Goal: Feedback & Contribution: Contribute content

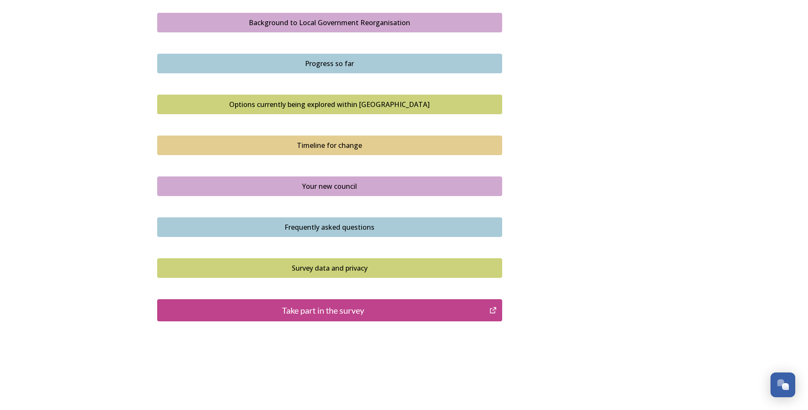
scroll to position [507, 0]
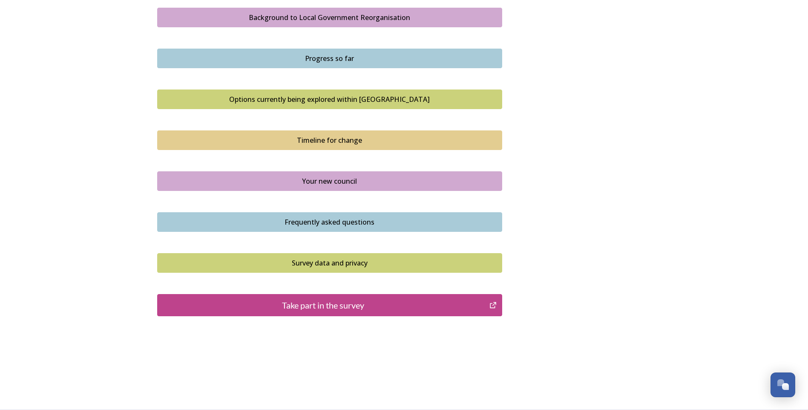
click at [308, 306] on div "Take part in the survey" at bounding box center [323, 305] width 323 height 13
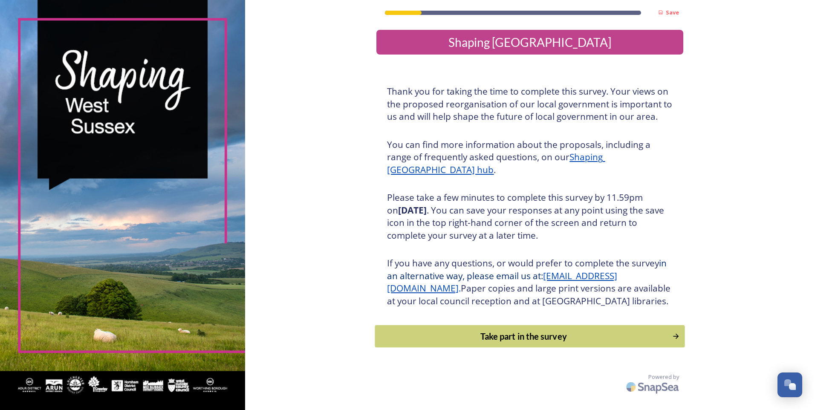
click at [500, 343] on div "Take part in the survey" at bounding box center [524, 336] width 288 height 13
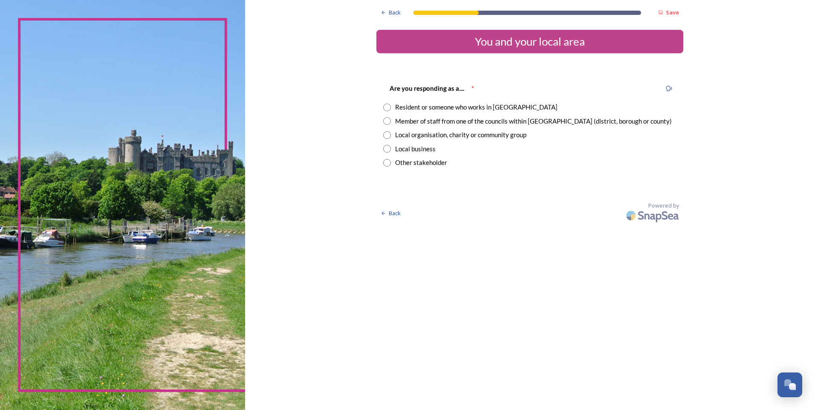
click at [387, 107] on input "radio" at bounding box center [387, 108] width 8 height 8
radio input "true"
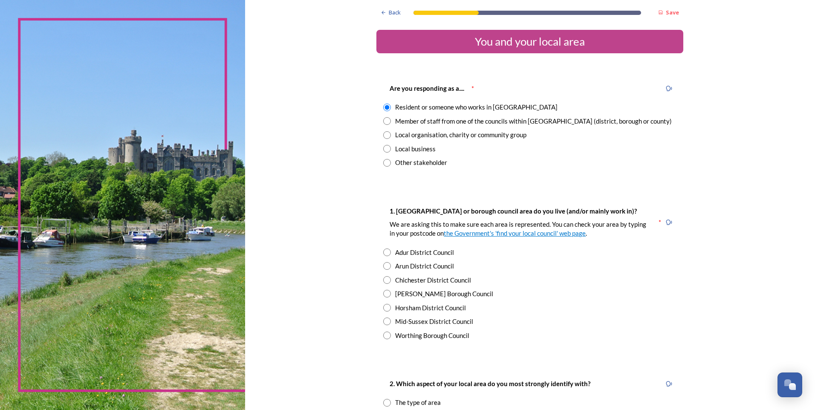
click at [383, 121] on input "radio" at bounding box center [387, 121] width 8 height 8
radio input "true"
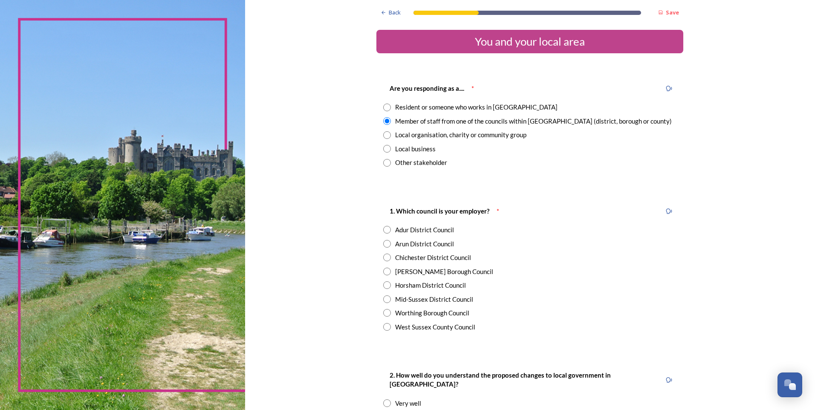
click at [384, 107] on input "radio" at bounding box center [387, 108] width 8 height 8
radio input "true"
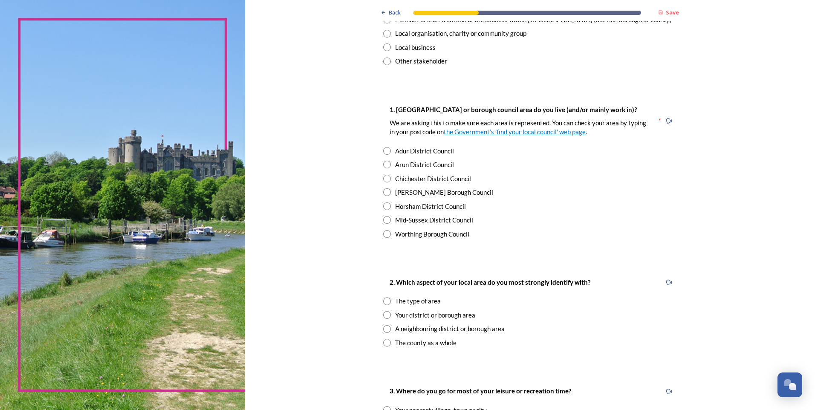
scroll to position [128, 0]
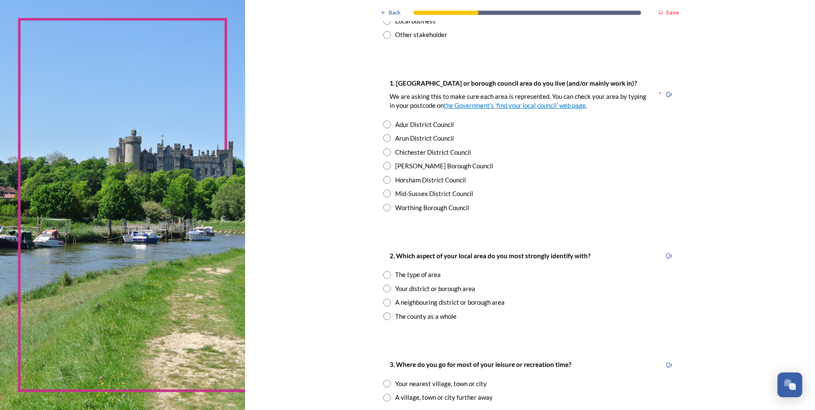
click at [384, 180] on input "radio" at bounding box center [387, 180] width 8 height 8
radio input "true"
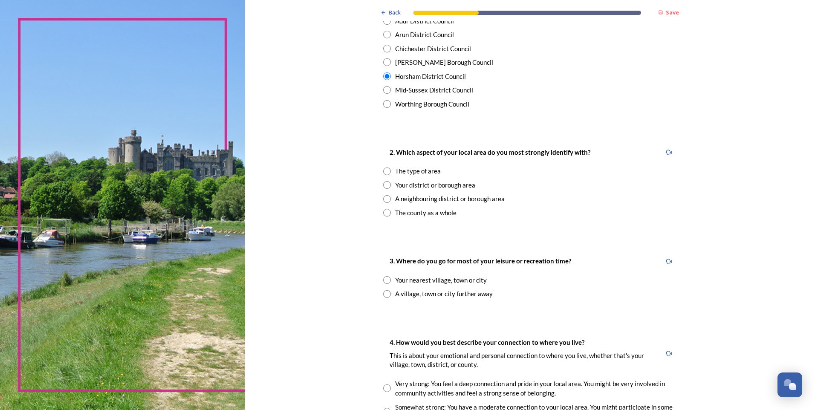
scroll to position [298, 0]
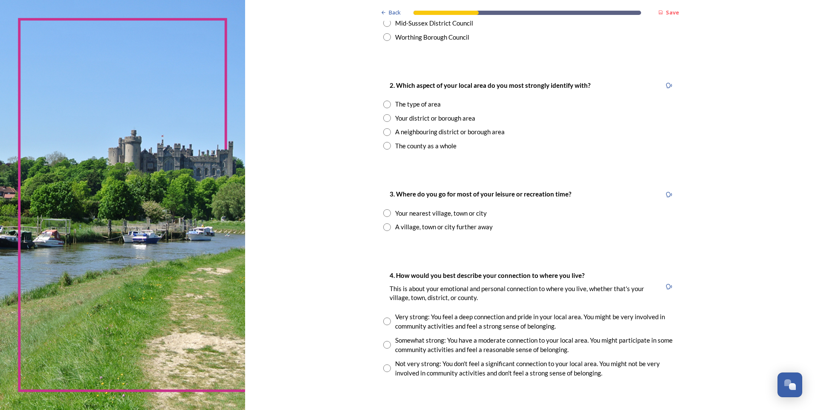
click at [383, 146] on input "radio" at bounding box center [387, 146] width 8 height 8
radio input "true"
click at [383, 214] on input "radio" at bounding box center [387, 213] width 8 height 8
radio input "true"
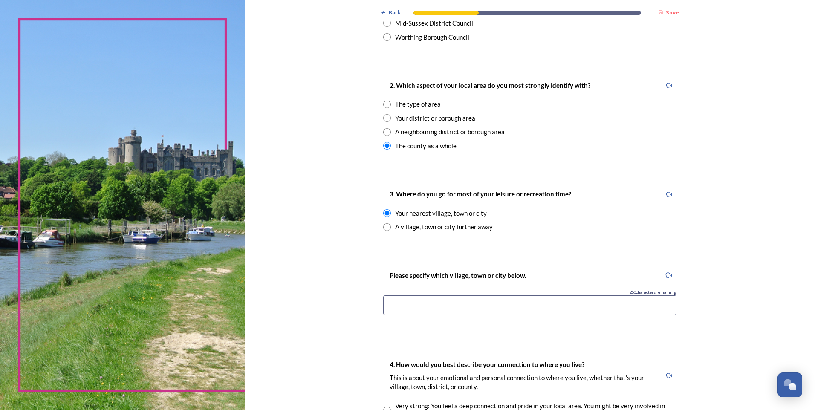
click at [388, 305] on input at bounding box center [529, 305] width 293 height 20
click at [420, 303] on input "Horsham, [PERSON_NAME] or [PERSON_NAME][GEOGRAPHIC_DATA][PERSON_NAME] and Haywa…" at bounding box center [529, 305] width 293 height 20
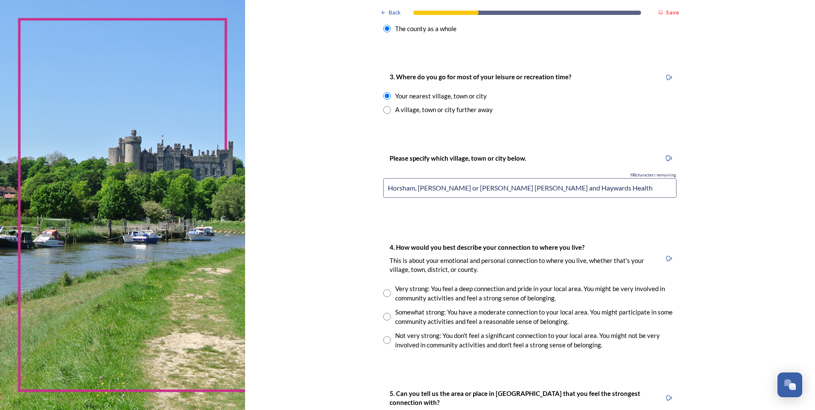
scroll to position [469, 0]
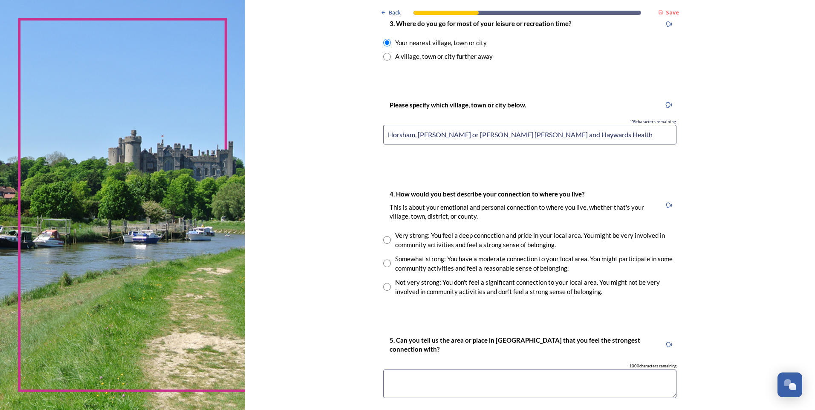
type input "Horsham, [PERSON_NAME] or [PERSON_NAME] [PERSON_NAME] and Haywards Health"
click at [384, 262] on input "radio" at bounding box center [387, 264] width 8 height 8
radio input "true"
click at [383, 240] on input "radio" at bounding box center [387, 240] width 8 height 8
radio input "true"
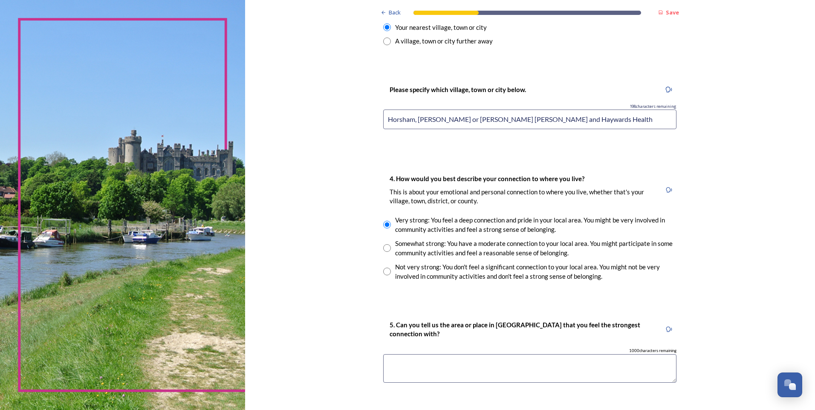
scroll to position [511, 0]
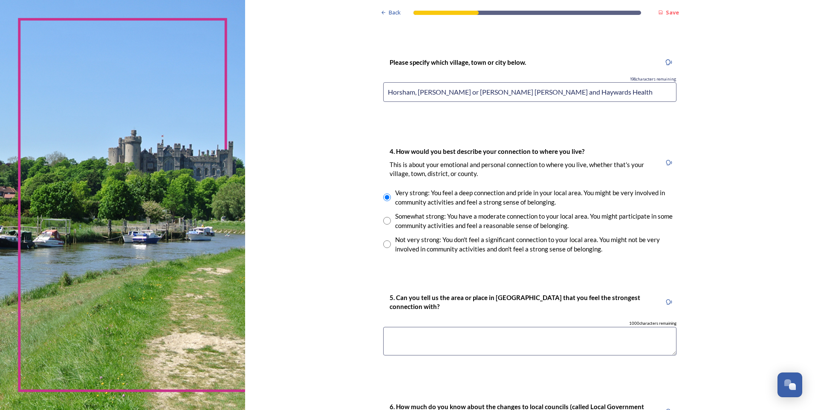
click at [388, 336] on textarea at bounding box center [529, 341] width 293 height 29
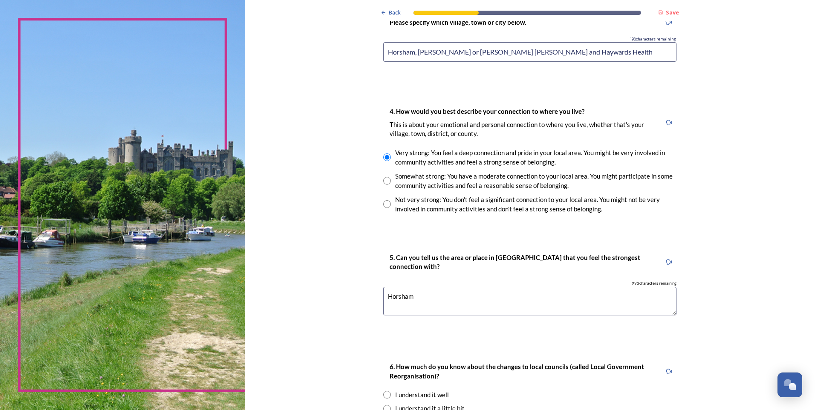
scroll to position [683, 0]
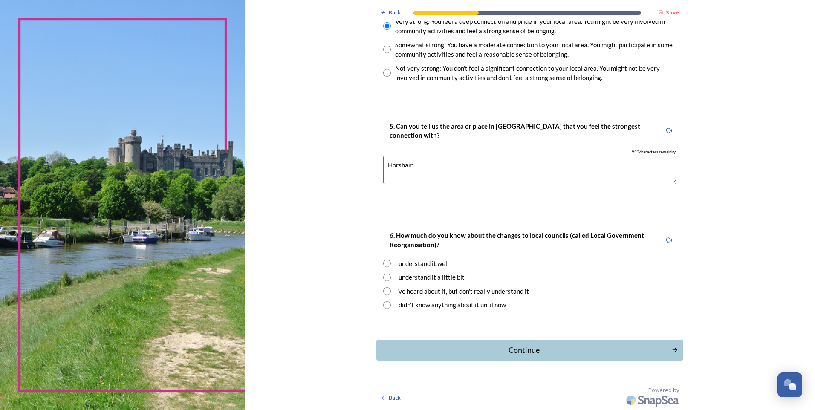
type textarea "Horsham"
click at [384, 262] on input "radio" at bounding box center [387, 264] width 8 height 8
radio input "true"
click at [526, 346] on div "Continue" at bounding box center [524, 350] width 289 height 12
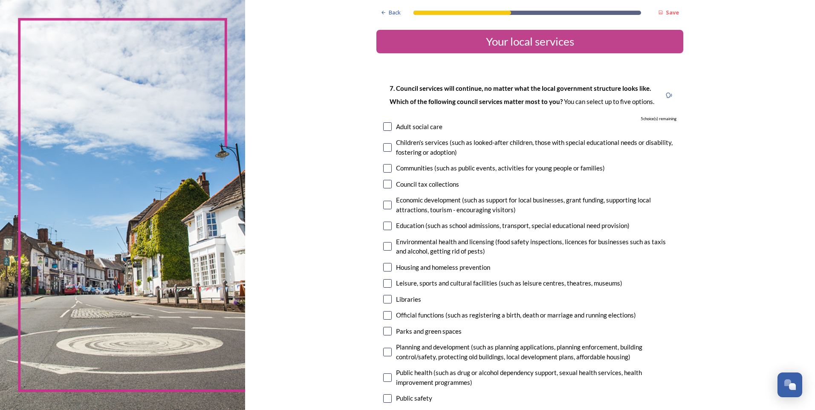
click at [384, 128] on input "checkbox" at bounding box center [387, 126] width 9 height 9
checkbox input "true"
click at [384, 169] on input "checkbox" at bounding box center [387, 168] width 9 height 9
checkbox input "true"
click at [384, 206] on input "checkbox" at bounding box center [387, 205] width 9 height 9
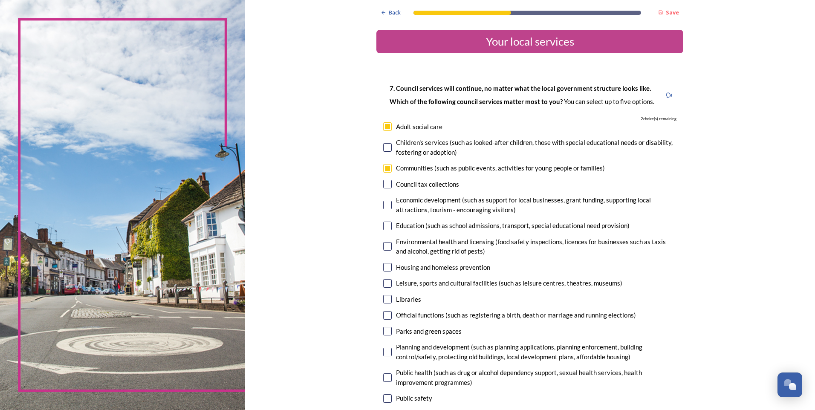
checkbox input "true"
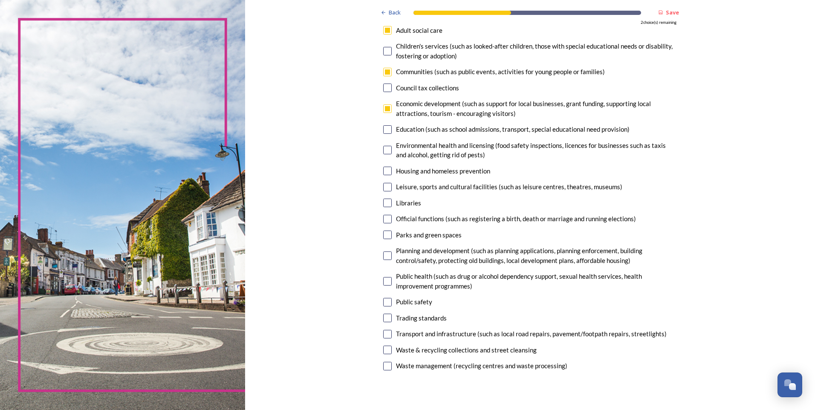
scroll to position [128, 0]
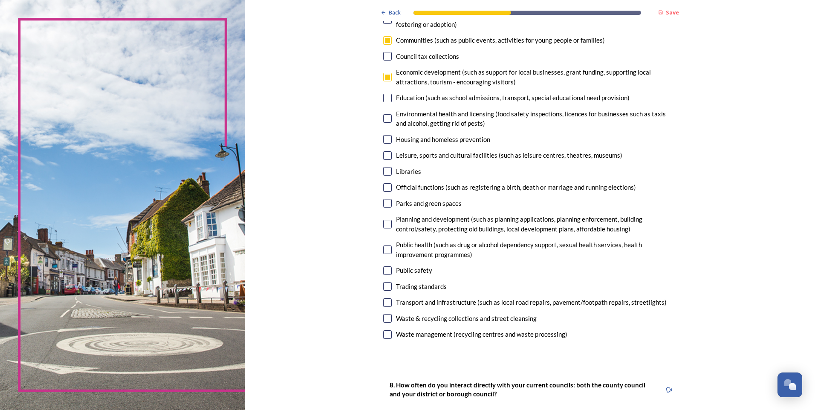
click at [384, 119] on input "checkbox" at bounding box center [387, 118] width 9 height 9
checkbox input "true"
click at [385, 97] on input "checkbox" at bounding box center [387, 98] width 9 height 9
checkbox input "true"
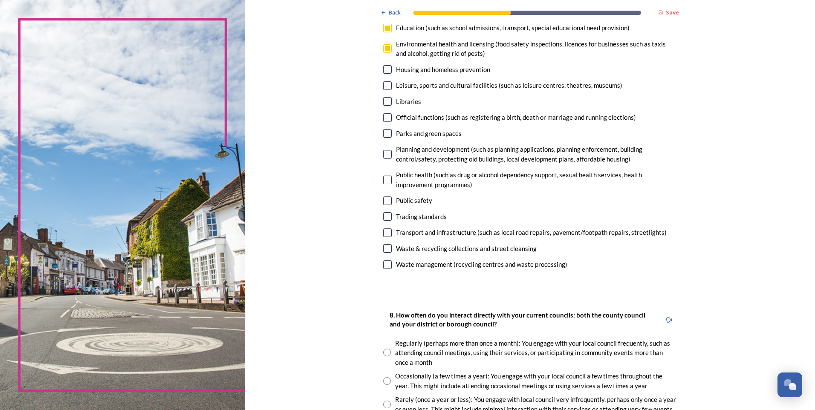
scroll to position [213, 0]
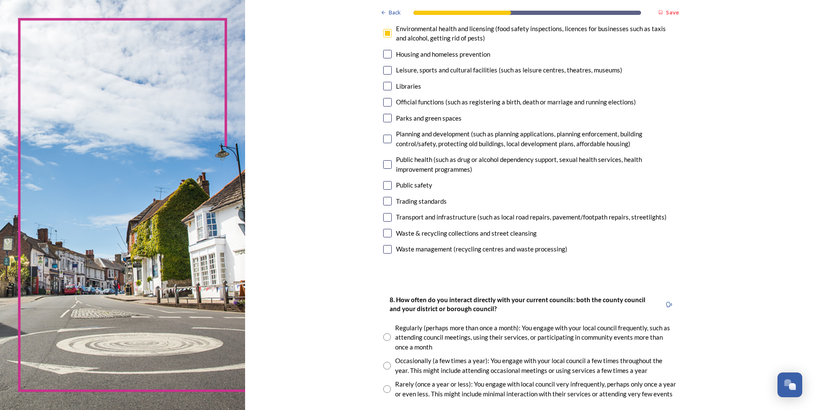
click at [384, 232] on input "checkbox" at bounding box center [387, 233] width 9 height 9
checkbox input "false"
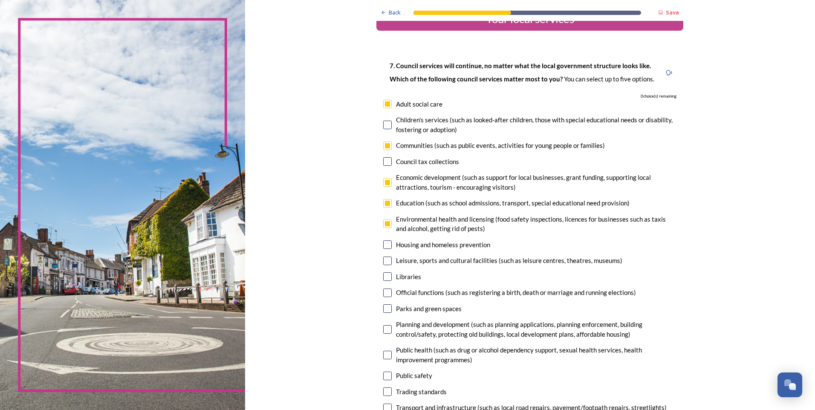
scroll to position [0, 0]
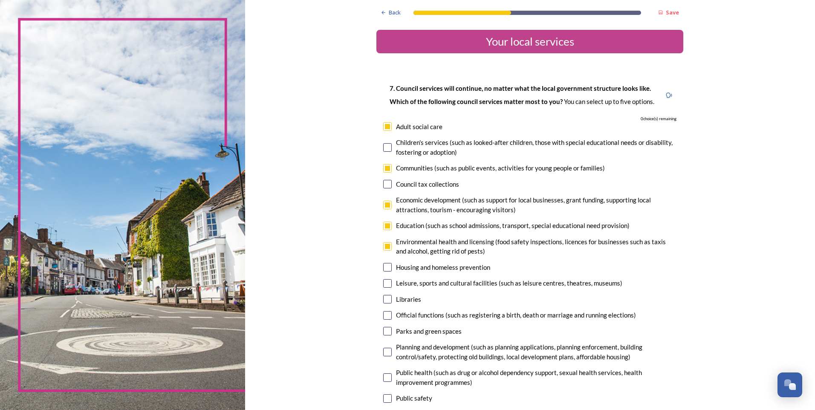
click at [384, 169] on input "checkbox" at bounding box center [387, 168] width 9 height 9
checkbox input "false"
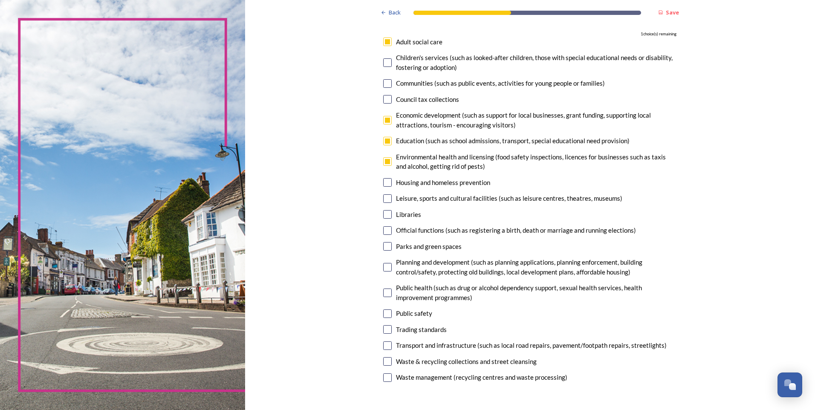
scroll to position [85, 0]
click at [384, 346] on input "checkbox" at bounding box center [387, 345] width 9 height 9
checkbox input "true"
click at [384, 120] on input "checkbox" at bounding box center [387, 119] width 9 height 9
checkbox input "false"
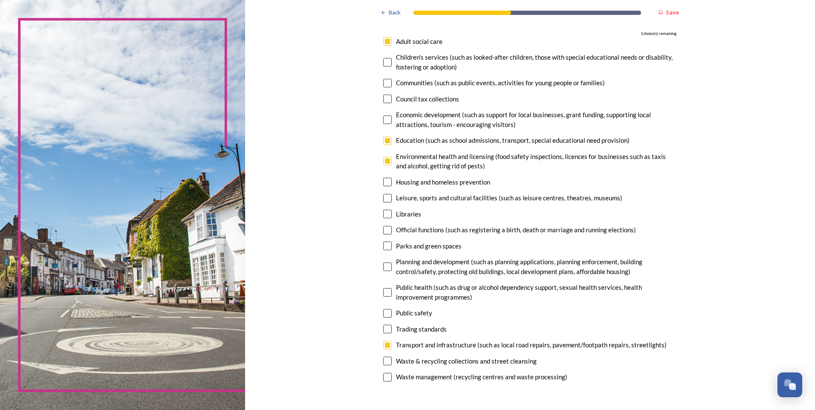
click at [383, 362] on input "checkbox" at bounding box center [387, 361] width 9 height 9
checkbox input "true"
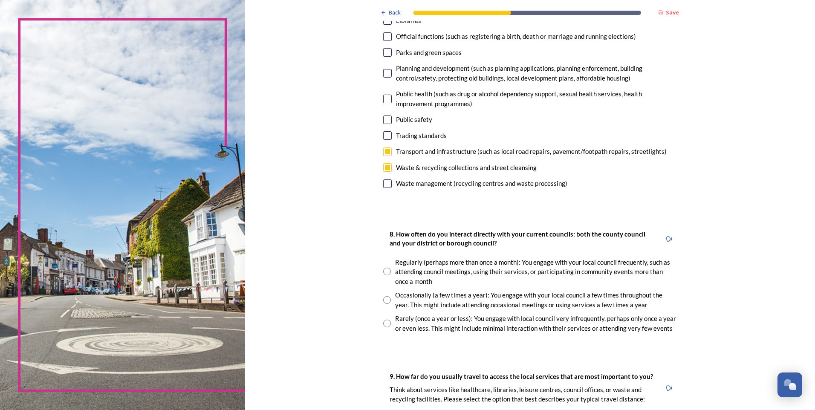
scroll to position [298, 0]
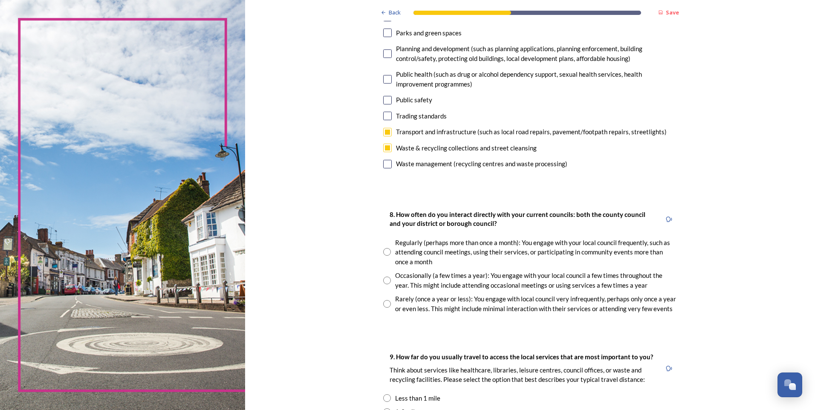
click at [383, 281] on input "radio" at bounding box center [387, 281] width 8 height 8
radio input "true"
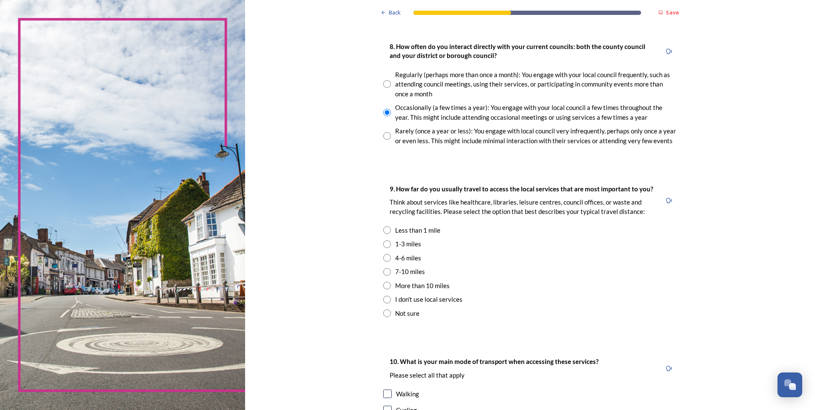
scroll to position [469, 0]
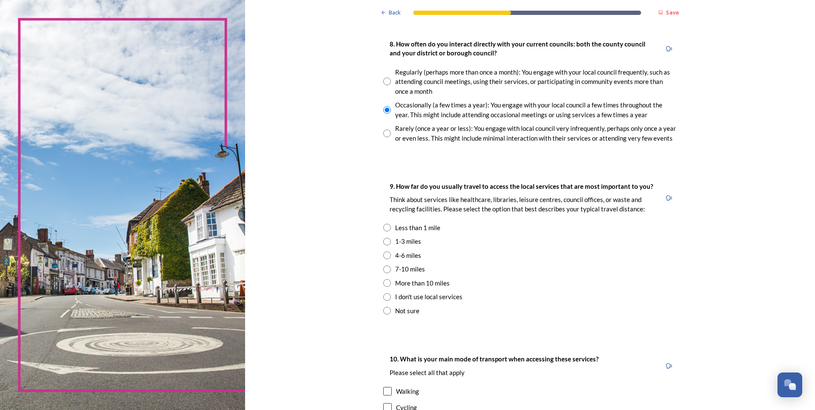
click at [383, 269] on input "radio" at bounding box center [387, 270] width 8 height 8
radio input "true"
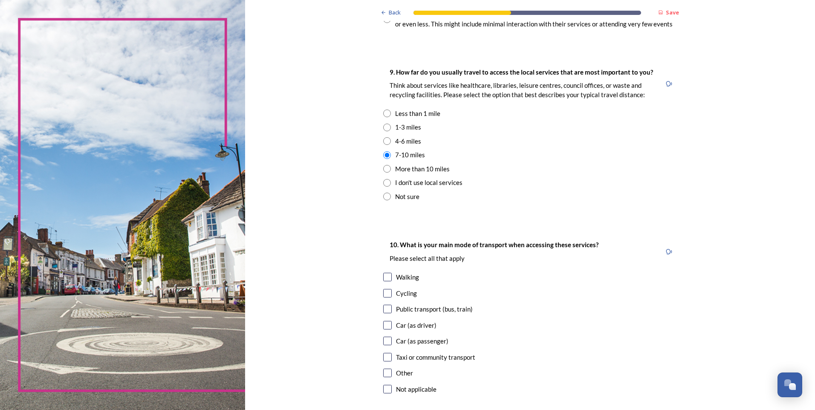
scroll to position [597, 0]
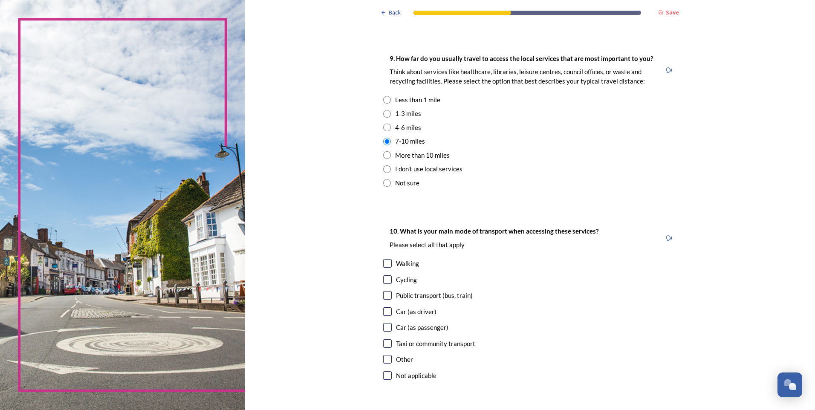
click at [384, 311] on input "checkbox" at bounding box center [387, 311] width 9 height 9
checkbox input "true"
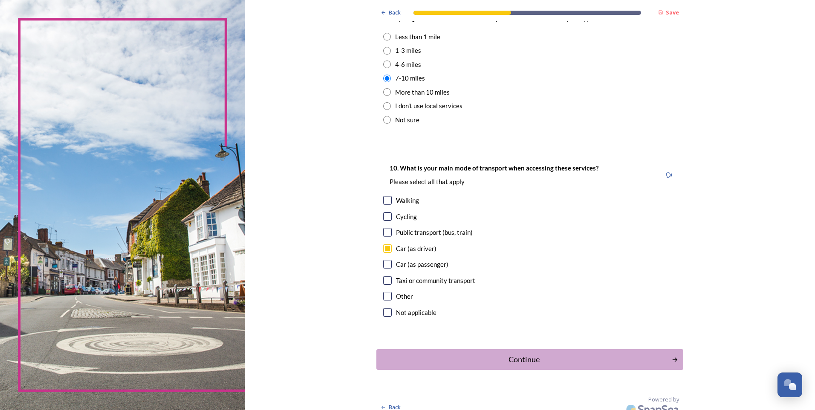
scroll to position [669, 0]
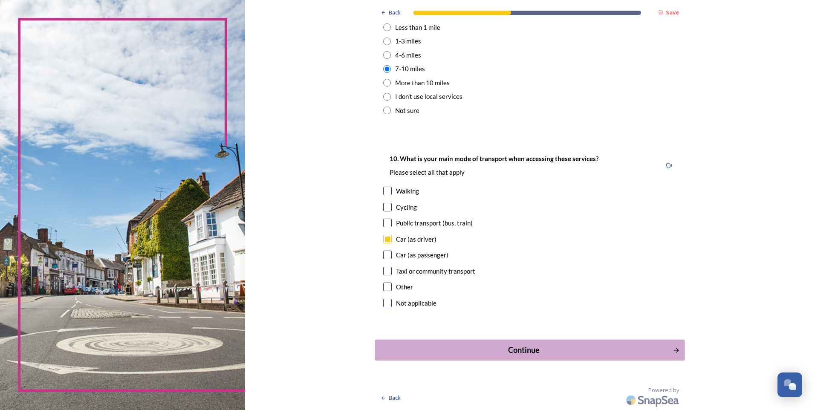
click at [520, 352] on div "Continue" at bounding box center [524, 350] width 289 height 12
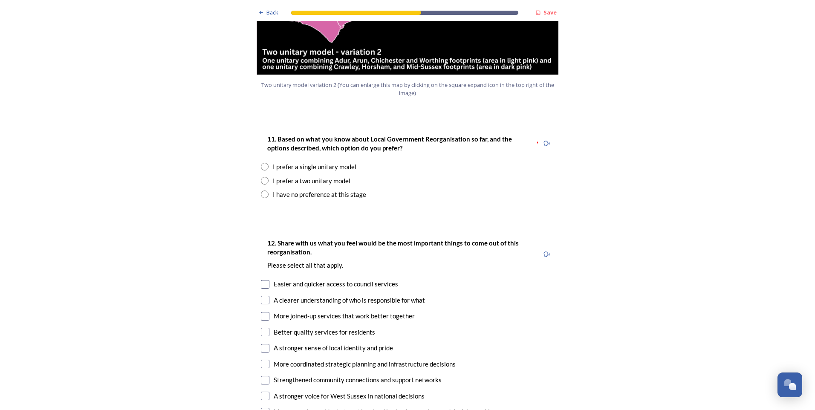
scroll to position [1065, 0]
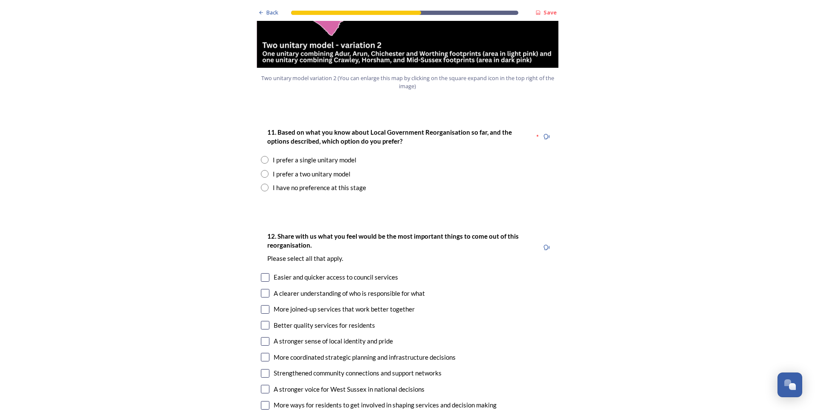
click at [262, 156] on input "radio" at bounding box center [265, 160] width 8 height 8
radio input "true"
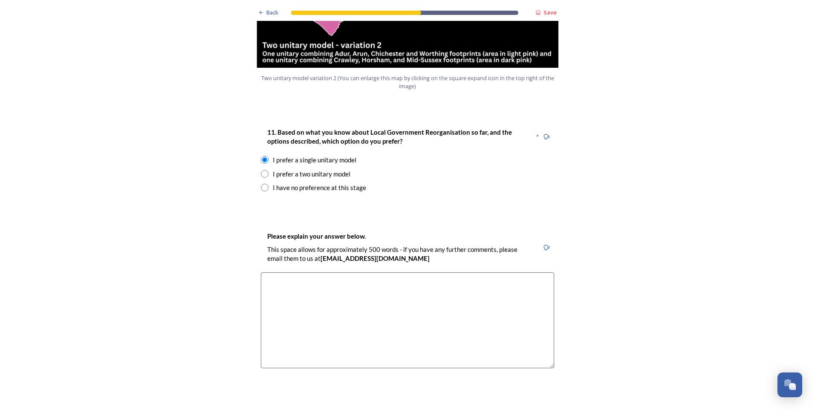
click at [261, 170] on input "radio" at bounding box center [265, 174] width 8 height 8
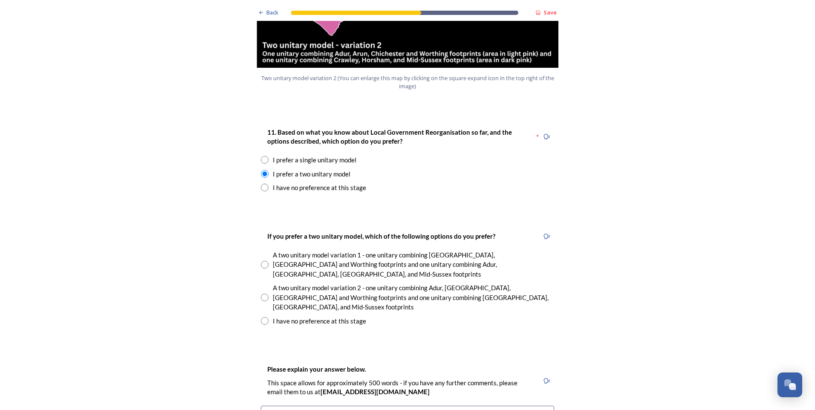
click at [267, 183] on div "I have no preference at this stage" at bounding box center [407, 188] width 293 height 10
radio input "false"
radio input "true"
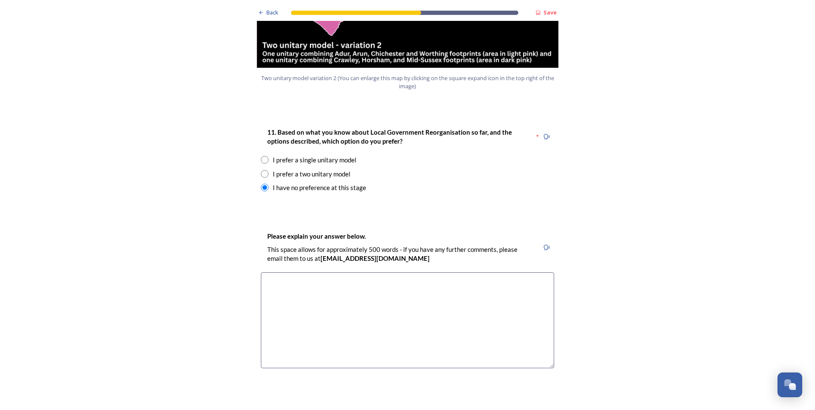
click at [263, 156] on input "radio" at bounding box center [265, 160] width 8 height 8
radio input "true"
click at [263, 272] on textarea at bounding box center [407, 320] width 293 height 96
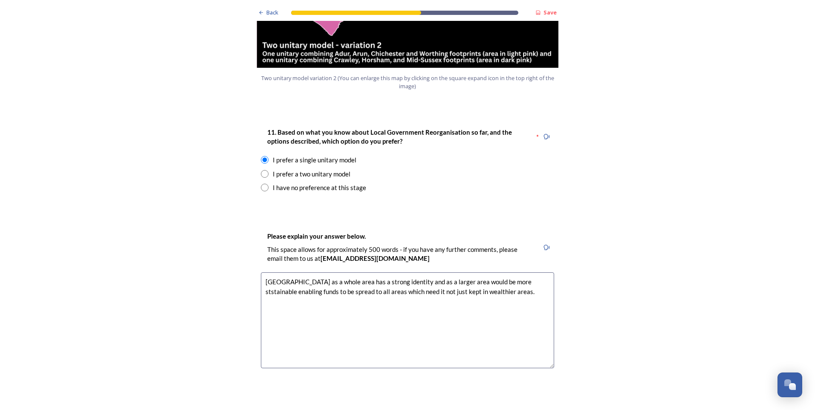
click at [503, 272] on textarea "[GEOGRAPHIC_DATA] as a whole area has a strong identity and as a larger area wo…" at bounding box center [407, 320] width 293 height 96
click at [502, 272] on textarea "[GEOGRAPHIC_DATA] as a whole area has a strong identity and as a larger area wo…" at bounding box center [407, 320] width 293 height 96
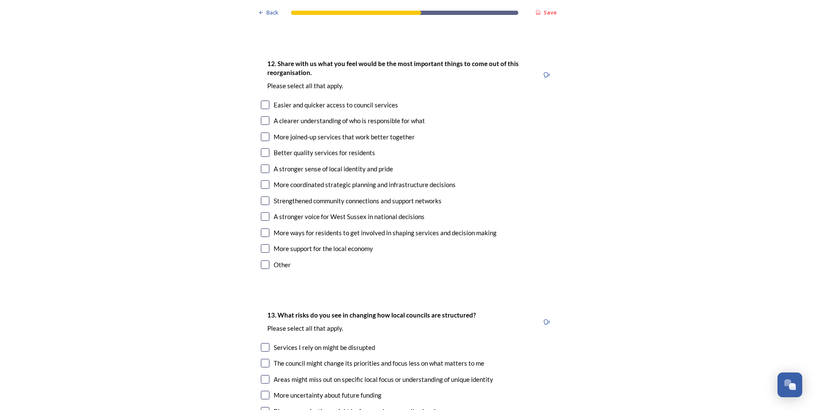
scroll to position [1406, 0]
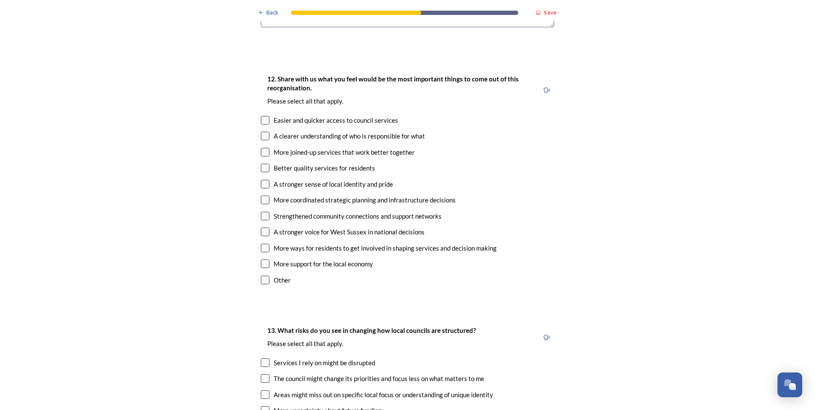
type textarea "[GEOGRAPHIC_DATA] as a whole area has a strong identity and as a larger area wo…"
click at [261, 116] on input "checkbox" at bounding box center [265, 120] width 9 height 9
checkbox input "true"
click at [265, 132] on input "checkbox" at bounding box center [265, 136] width 9 height 9
checkbox input "true"
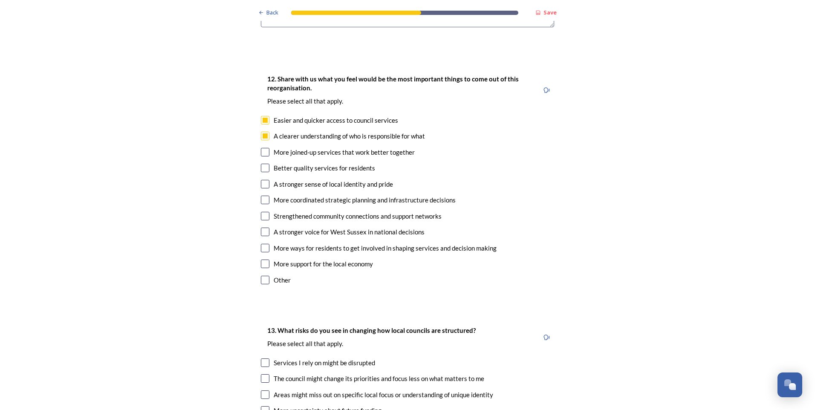
click at [261, 148] on input "checkbox" at bounding box center [265, 152] width 9 height 9
checkbox input "true"
click at [263, 196] on input "checkbox" at bounding box center [265, 200] width 9 height 9
checkbox input "true"
click at [262, 228] on input "checkbox" at bounding box center [265, 232] width 9 height 9
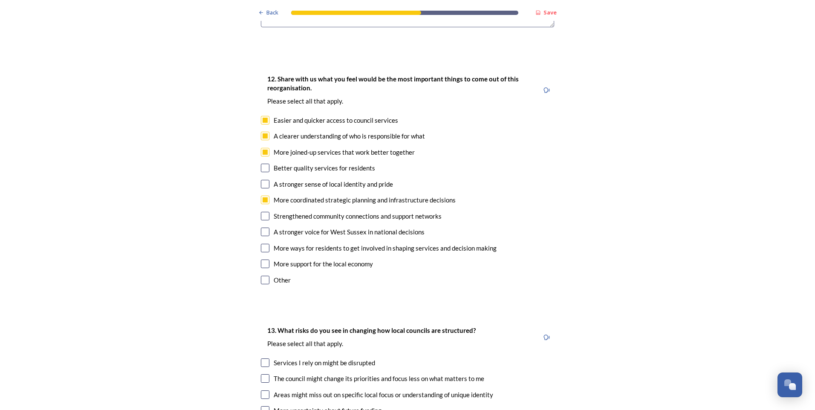
checkbox input "true"
click at [263, 164] on input "checkbox" at bounding box center [265, 168] width 9 height 9
checkbox input "true"
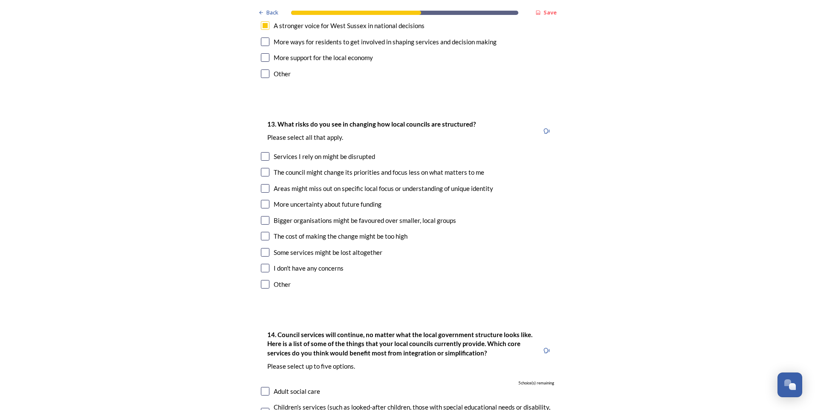
scroll to position [1619, 0]
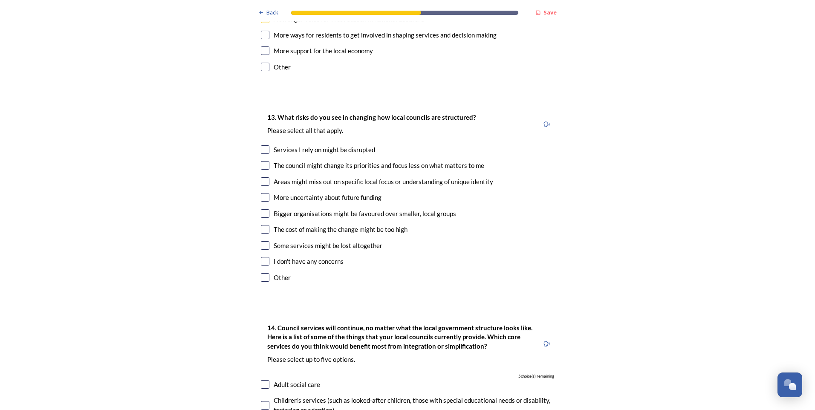
click at [263, 161] on input "checkbox" at bounding box center [265, 165] width 9 height 9
checkbox input "true"
click at [262, 193] on input "checkbox" at bounding box center [265, 197] width 9 height 9
checkbox input "true"
click at [261, 241] on input "checkbox" at bounding box center [265, 245] width 9 height 9
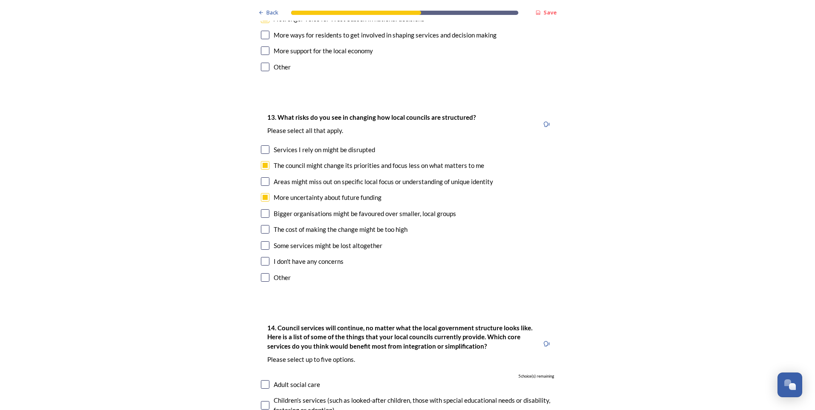
checkbox input "true"
click at [261, 145] on input "checkbox" at bounding box center [265, 149] width 9 height 9
checkbox input "true"
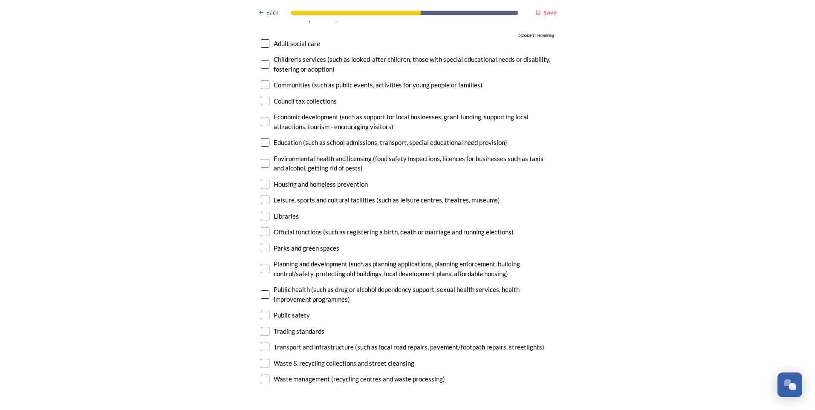
scroll to position [1918, 0]
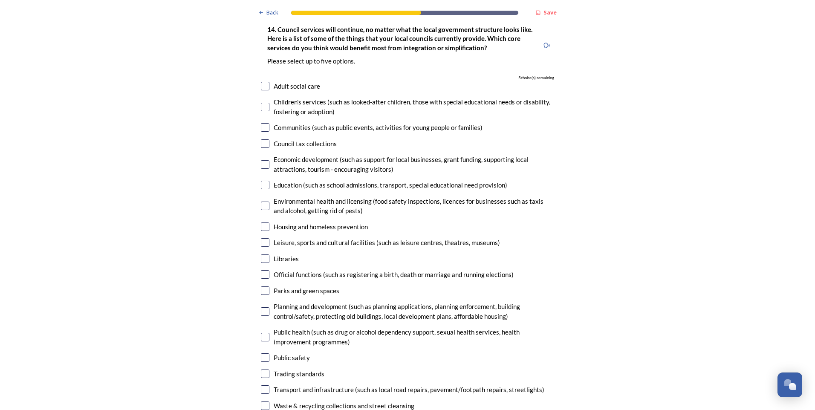
click at [263, 160] on input "checkbox" at bounding box center [265, 164] width 9 height 9
checkbox input "true"
click at [262, 82] on input "checkbox" at bounding box center [265, 86] width 9 height 9
checkbox input "true"
click at [261, 123] on input "checkbox" at bounding box center [265, 127] width 9 height 9
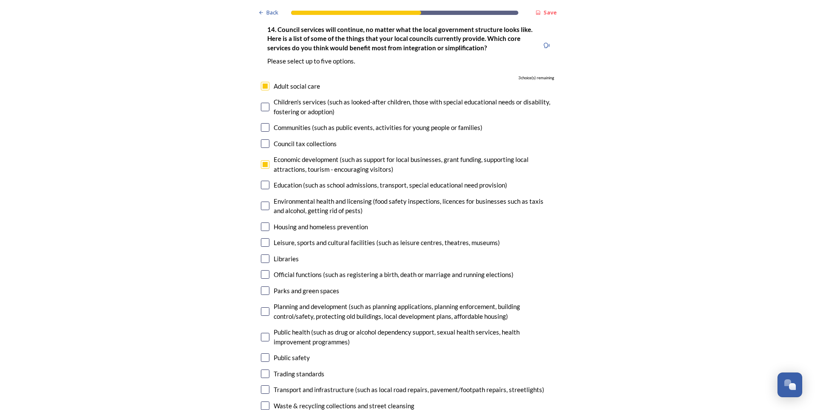
checkbox input "true"
click at [263, 181] on input "checkbox" at bounding box center [265, 185] width 9 height 9
checkbox input "true"
click at [261, 222] on input "checkbox" at bounding box center [265, 226] width 9 height 9
checkbox input "true"
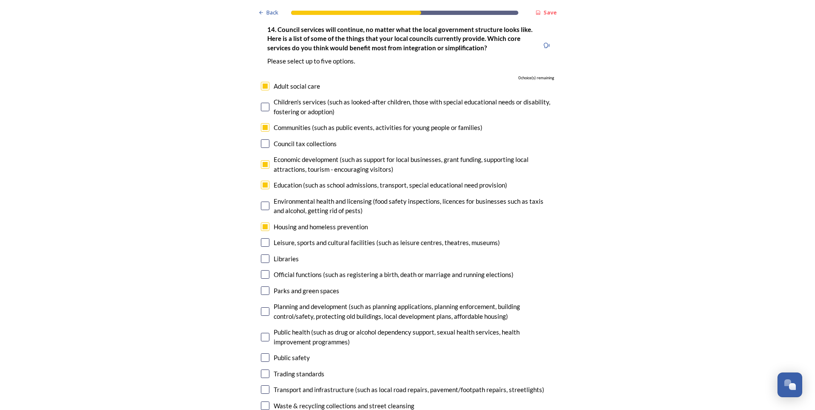
click at [264, 238] on input "checkbox" at bounding box center [265, 242] width 9 height 9
checkbox input "false"
click at [263, 160] on input "checkbox" at bounding box center [265, 164] width 9 height 9
checkbox input "false"
click at [263, 385] on input "checkbox" at bounding box center [265, 389] width 9 height 9
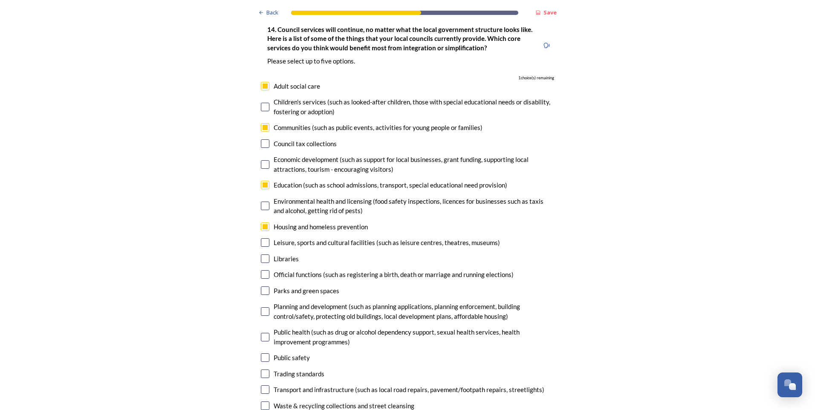
checkbox input "true"
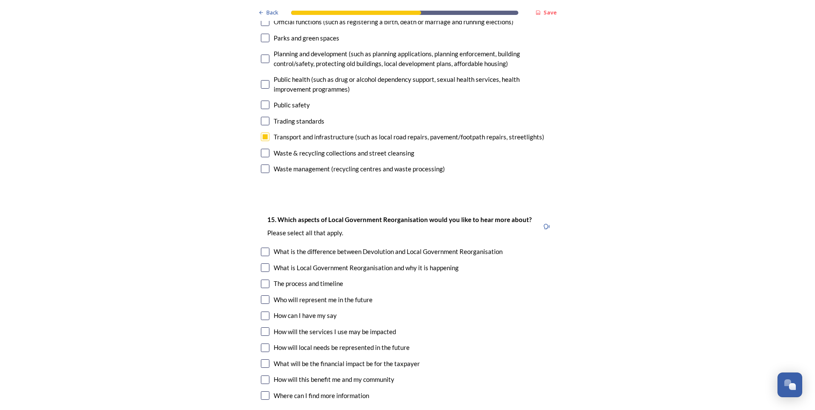
scroll to position [2173, 0]
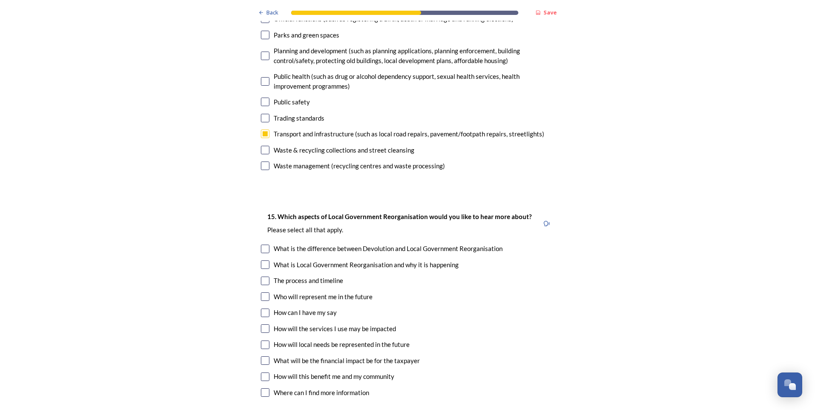
click at [262, 292] on input "checkbox" at bounding box center [265, 296] width 9 height 9
checkbox input "true"
click at [262, 341] on input "checkbox" at bounding box center [265, 345] width 9 height 9
checkbox input "true"
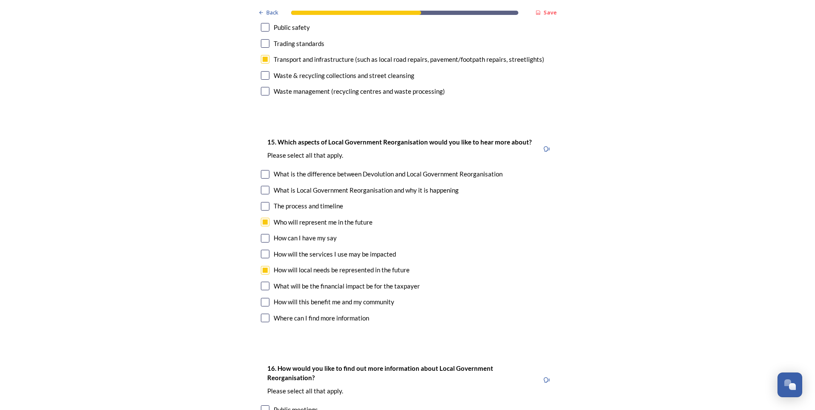
scroll to position [2259, 0]
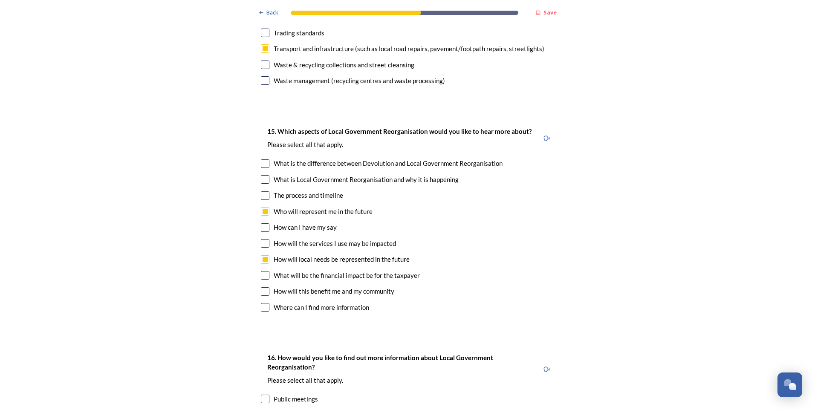
click at [262, 271] on input "checkbox" at bounding box center [265, 275] width 9 height 9
checkbox input "true"
click at [262, 255] on input "checkbox" at bounding box center [265, 259] width 9 height 9
checkbox input "false"
click at [261, 287] on input "checkbox" at bounding box center [265, 291] width 9 height 9
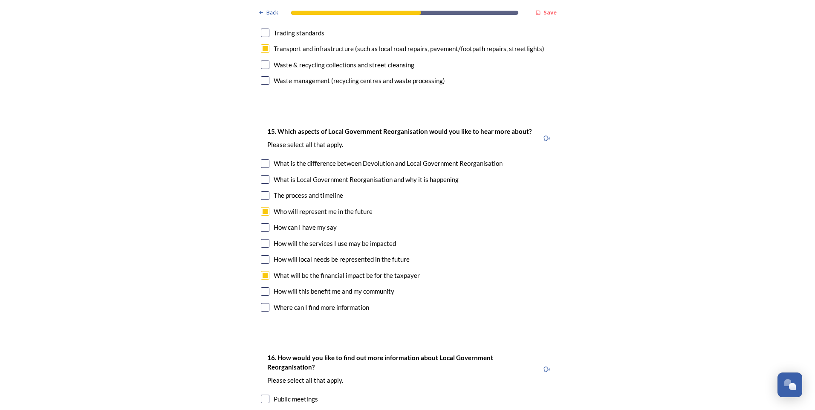
checkbox input "true"
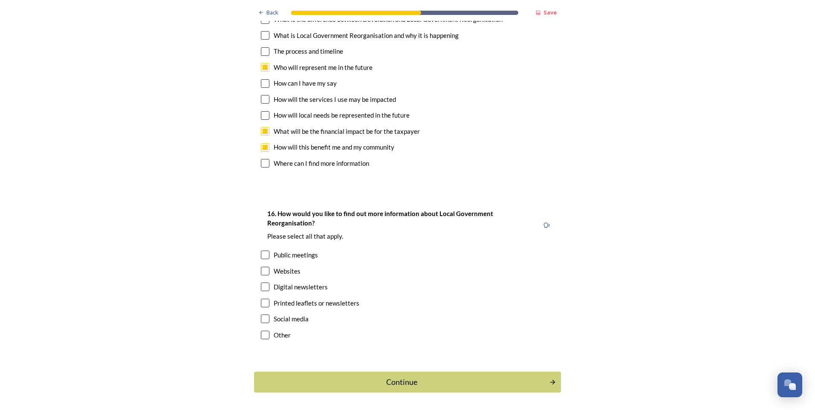
scroll to position [2410, 0]
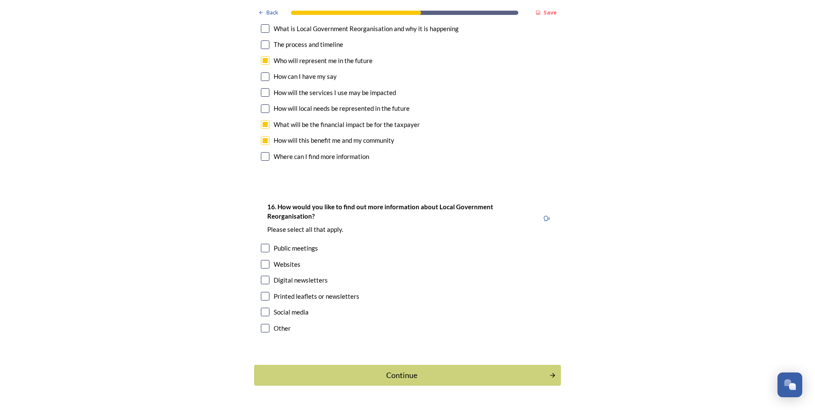
click at [263, 276] on input "checkbox" at bounding box center [265, 280] width 9 height 9
checkbox input "true"
click at [401, 369] on div "Continue" at bounding box center [401, 375] width 289 height 12
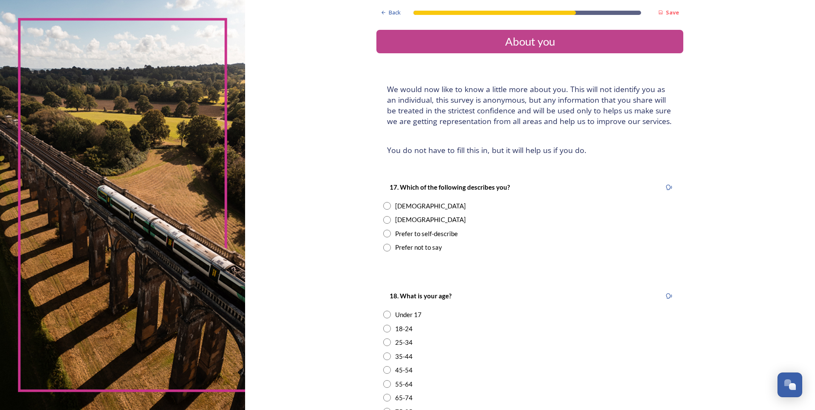
click at [383, 206] on input "radio" at bounding box center [387, 206] width 8 height 8
radio input "true"
click at [383, 384] on input "radio" at bounding box center [387, 384] width 8 height 8
radio input "true"
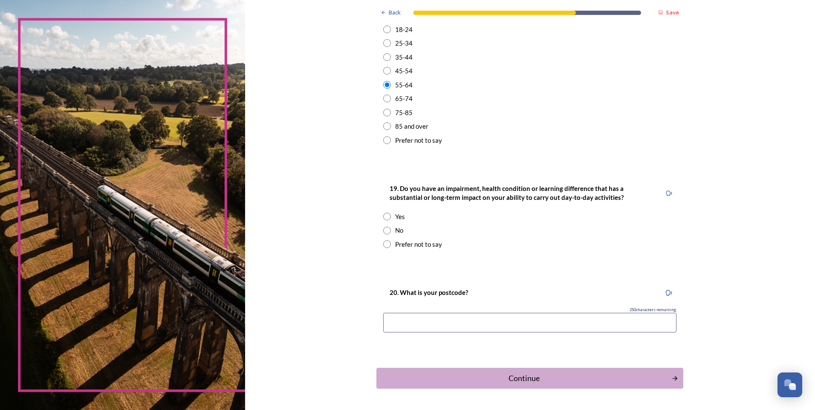
scroll to position [327, 0]
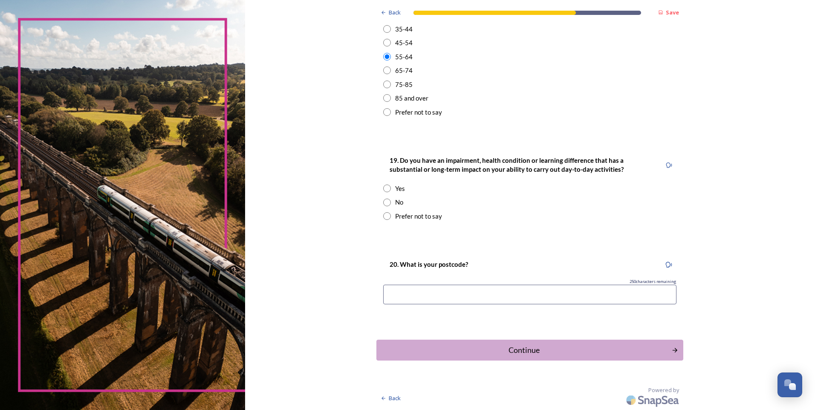
click at [383, 188] on input "radio" at bounding box center [387, 189] width 8 height 8
radio input "true"
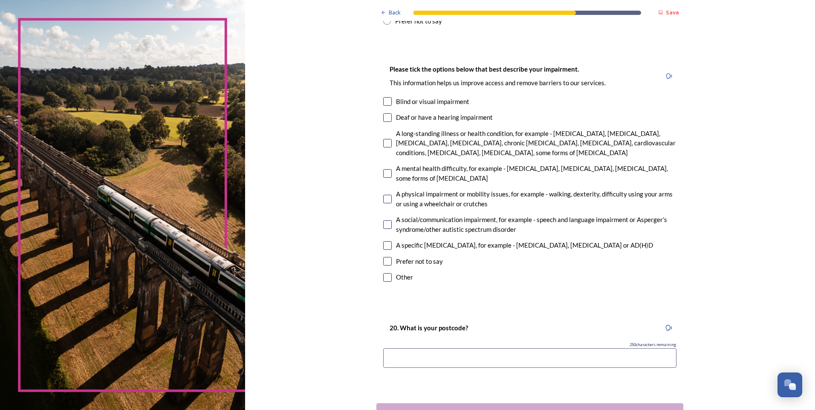
scroll to position [540, 0]
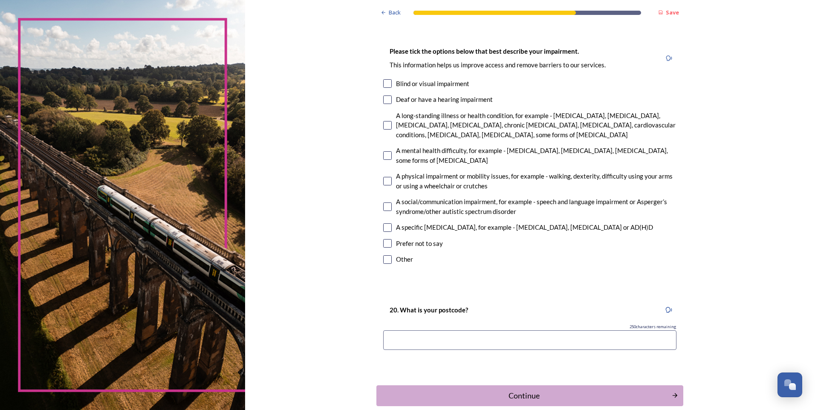
click at [384, 125] on input "checkbox" at bounding box center [387, 125] width 9 height 9
checkbox input "true"
click at [385, 229] on input "checkbox" at bounding box center [387, 227] width 9 height 9
checkbox input "true"
click at [384, 205] on input "checkbox" at bounding box center [387, 206] width 9 height 9
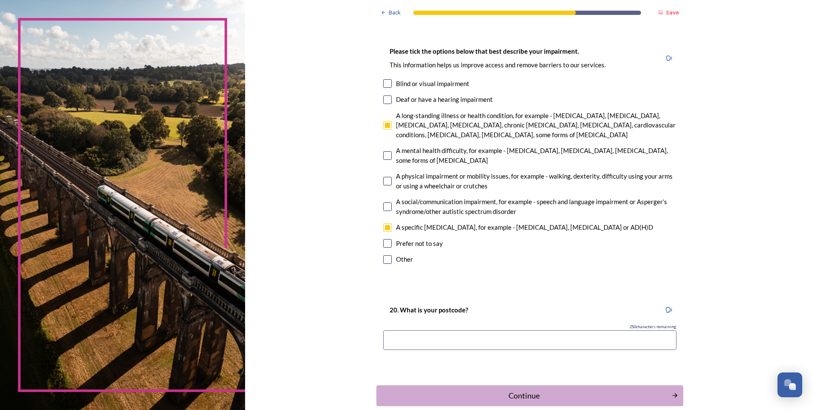
checkbox input "true"
click at [389, 342] on input at bounding box center [529, 340] width 293 height 20
type input "RH13 8BA"
click at [515, 397] on div "Continue" at bounding box center [524, 396] width 289 height 12
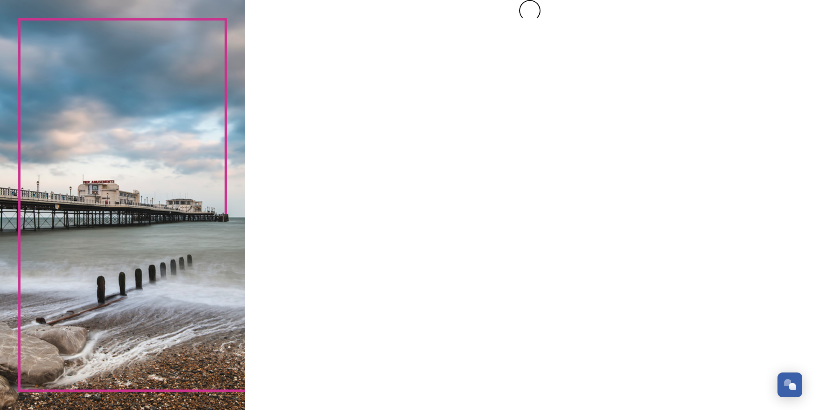
scroll to position [0, 0]
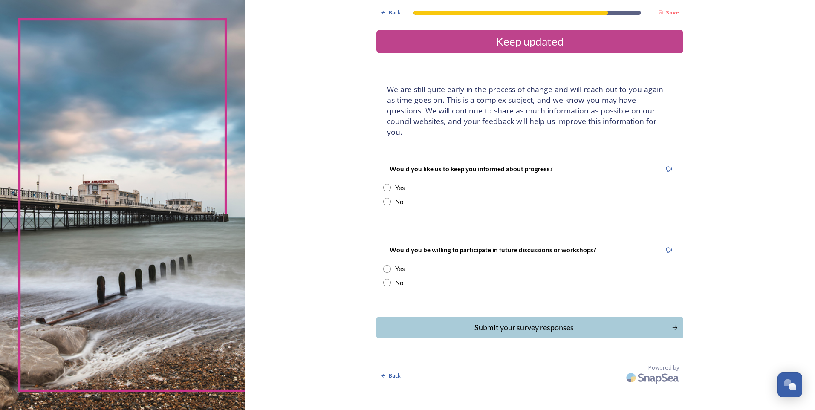
click at [386, 184] on input "radio" at bounding box center [387, 188] width 8 height 8
radio input "true"
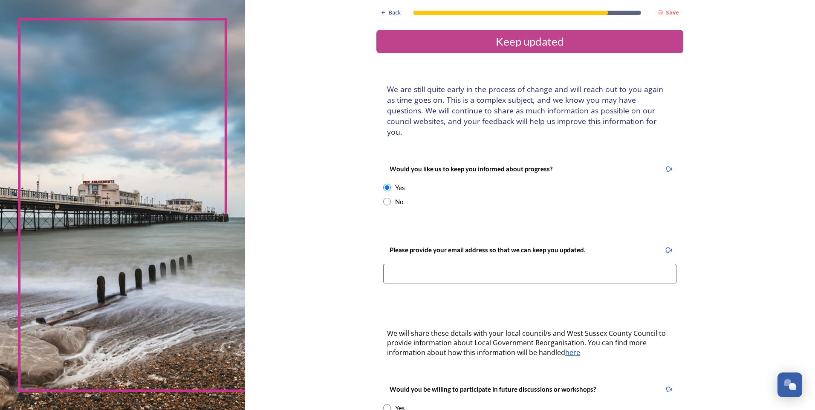
click at [387, 264] on input at bounding box center [529, 274] width 293 height 20
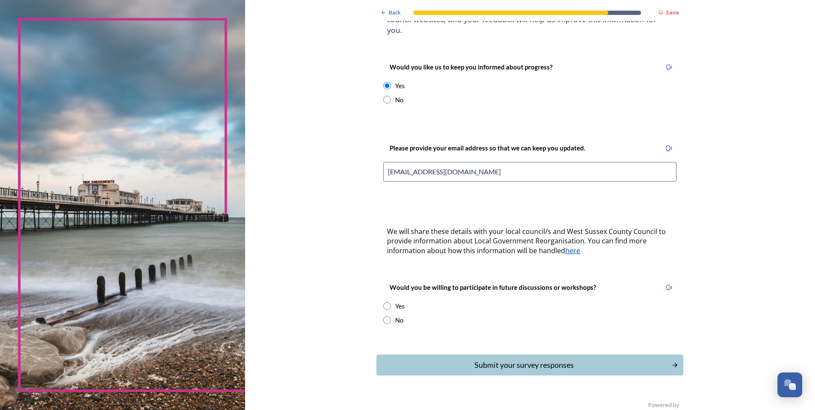
scroll to position [106, 0]
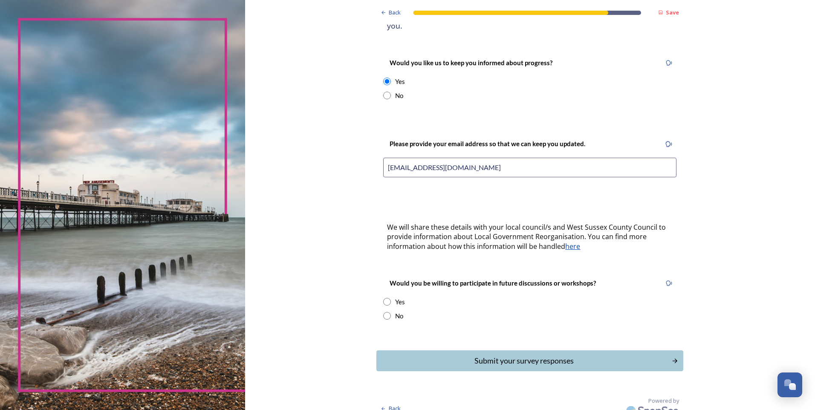
type input "[EMAIL_ADDRESS][DOMAIN_NAME]"
click at [383, 312] on input "radio" at bounding box center [387, 316] width 8 height 8
radio input "true"
drag, startPoint x: 449, startPoint y: 159, endPoint x: 381, endPoint y: 162, distance: 67.8
click at [383, 162] on input "[EMAIL_ADDRESS][DOMAIN_NAME]" at bounding box center [529, 168] width 293 height 20
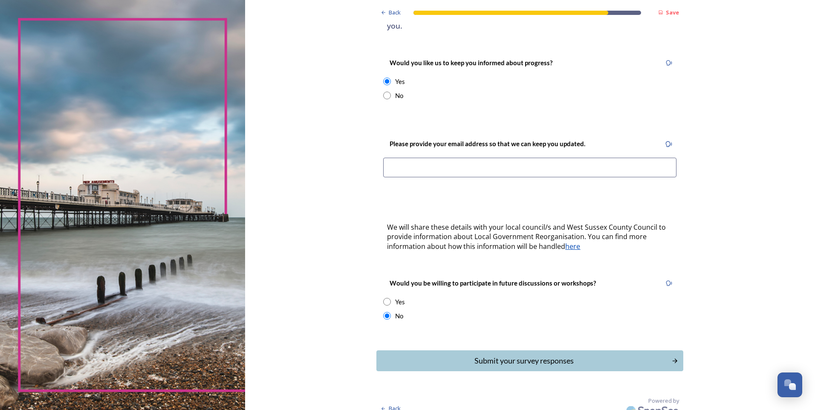
click at [384, 92] on input "radio" at bounding box center [387, 96] width 8 height 8
radio input "true"
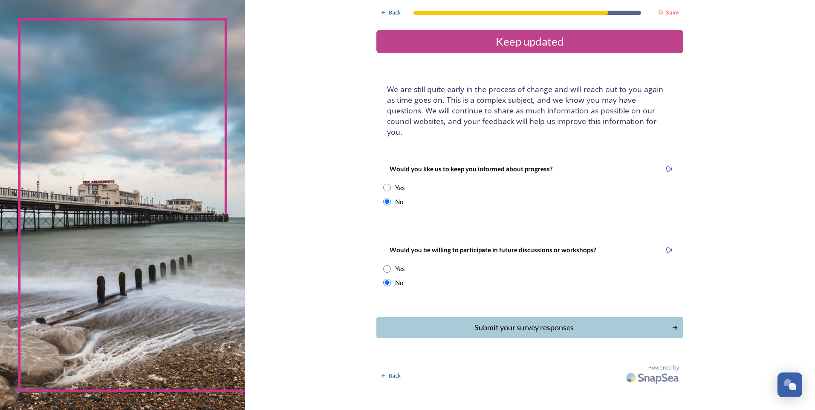
scroll to position [0, 0]
click at [509, 322] on div "Submit your survey responses" at bounding box center [524, 328] width 289 height 12
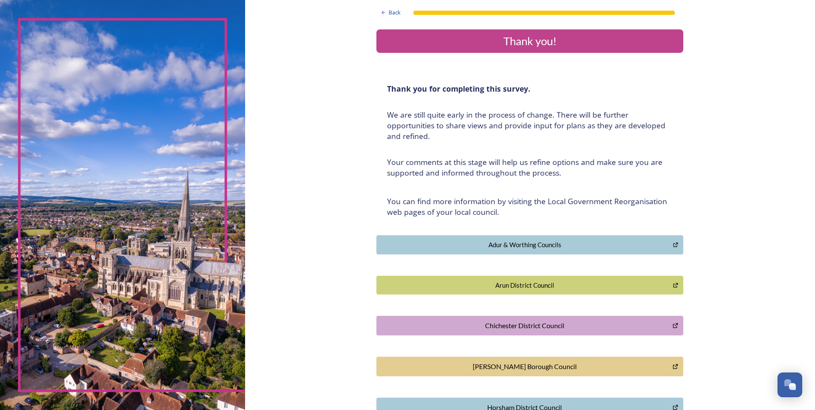
scroll to position [139, 0]
